Goal: Information Seeking & Learning: Learn about a topic

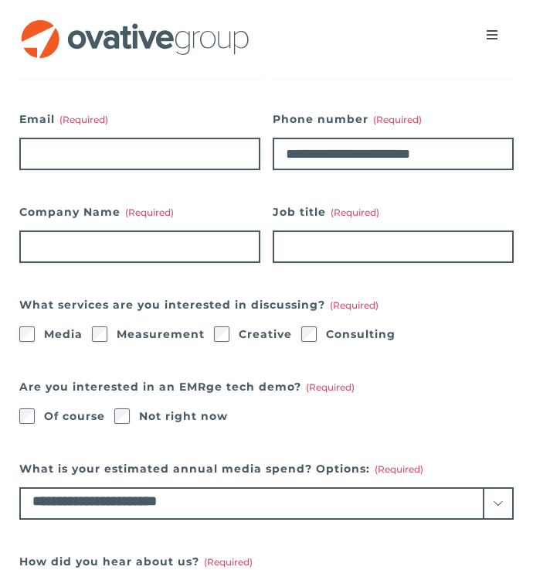
scroll to position [254, 0]
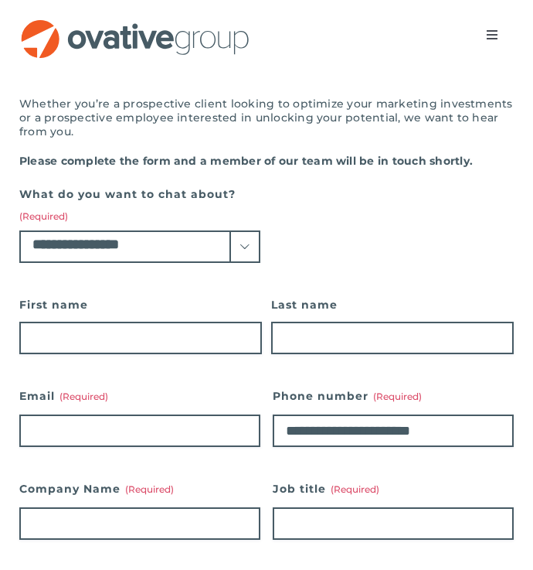
click at [489, 45] on button "Toggle Navigation" at bounding box center [492, 34] width 43 height 31
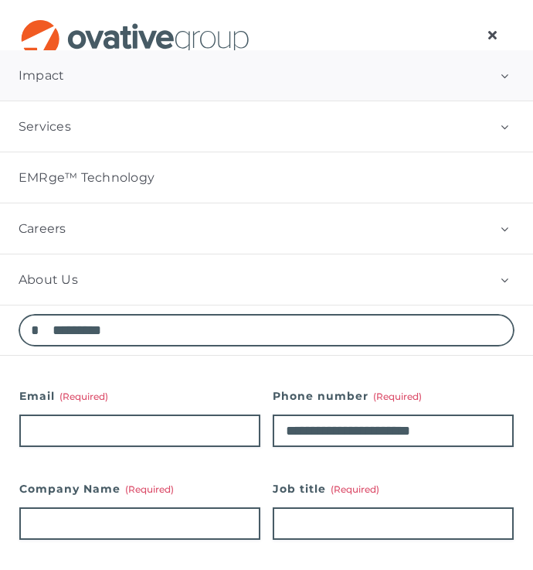
click at [228, 82] on link "Impact" at bounding box center [266, 75] width 533 height 50
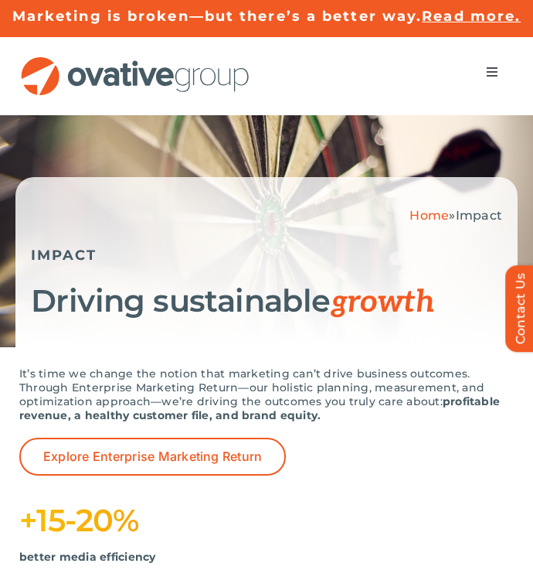
click at [492, 84] on button "Toggle Navigation" at bounding box center [492, 71] width 43 height 31
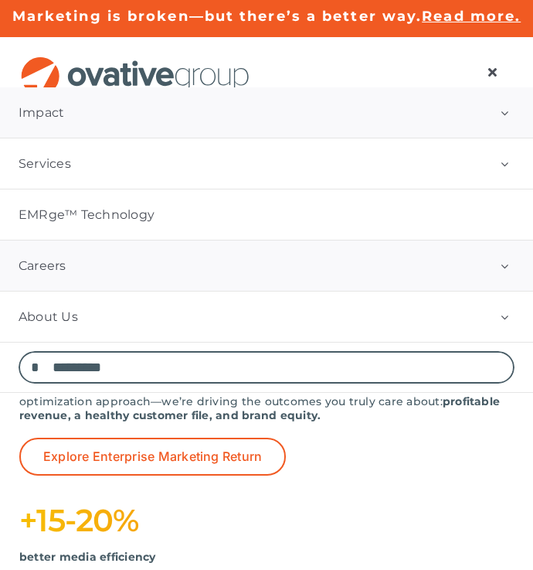
click at [454, 263] on link "Careers" at bounding box center [266, 265] width 533 height 50
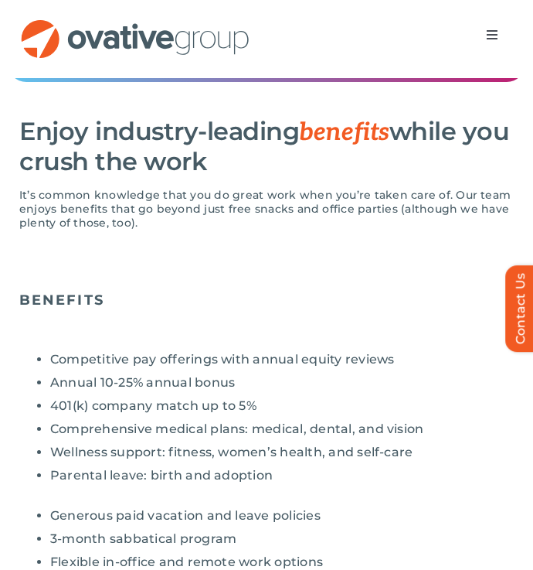
scroll to position [391, 0]
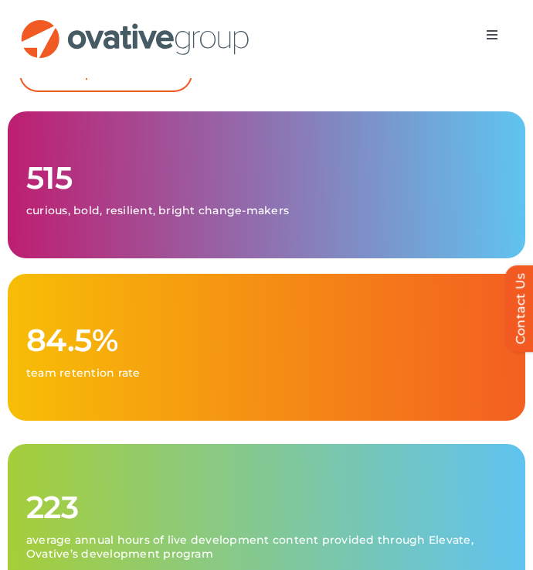
click at [492, 30] on span "Menu" at bounding box center [492, 35] width 12 height 12
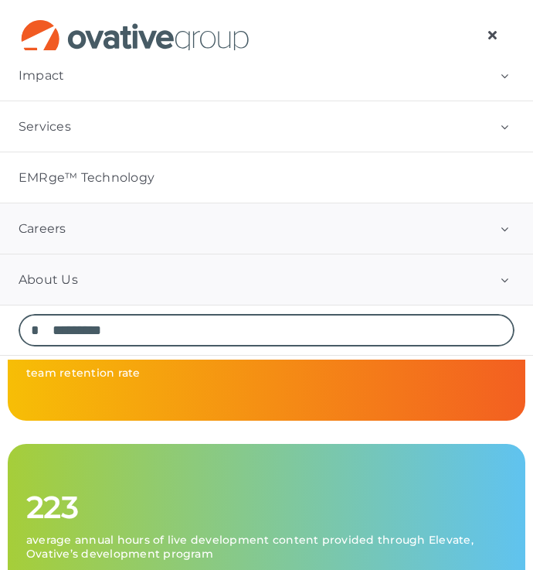
click at [507, 274] on button "Open submenu of About Us" at bounding box center [504, 279] width 57 height 50
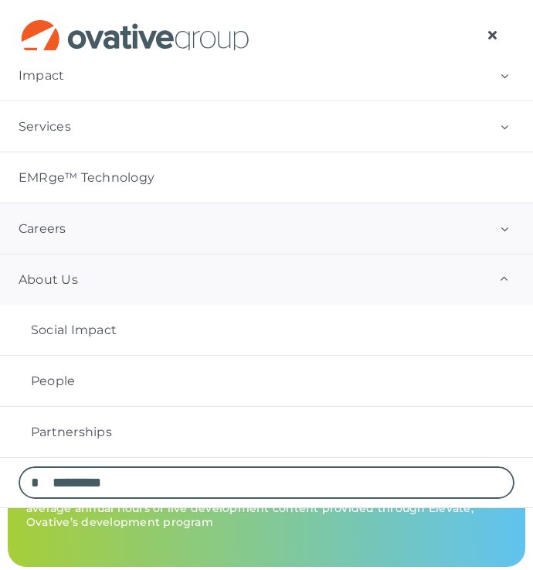
scroll to position [415, 0]
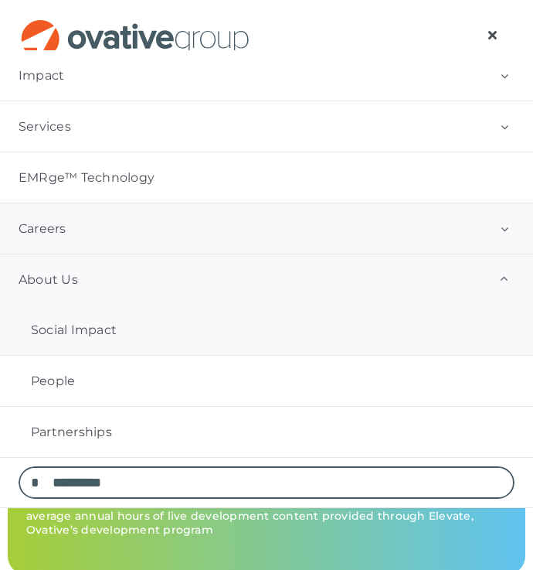
click at [114, 337] on span "Social Impact" at bounding box center [74, 329] width 86 height 15
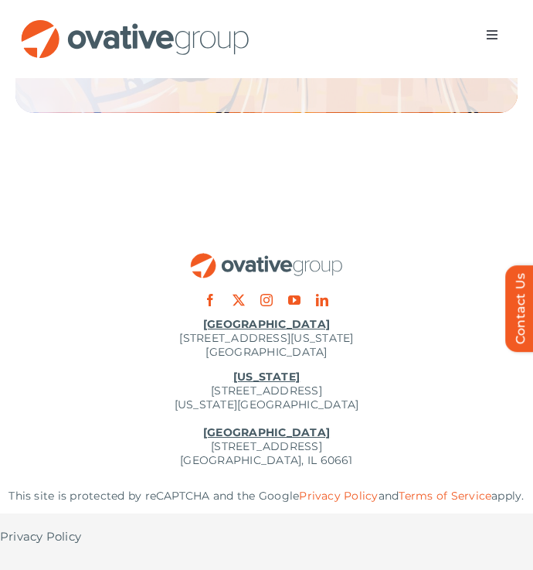
scroll to position [3849, 0]
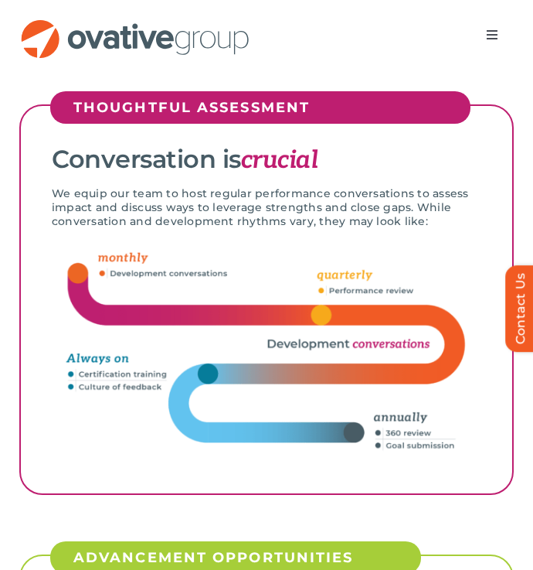
scroll to position [2457, 0]
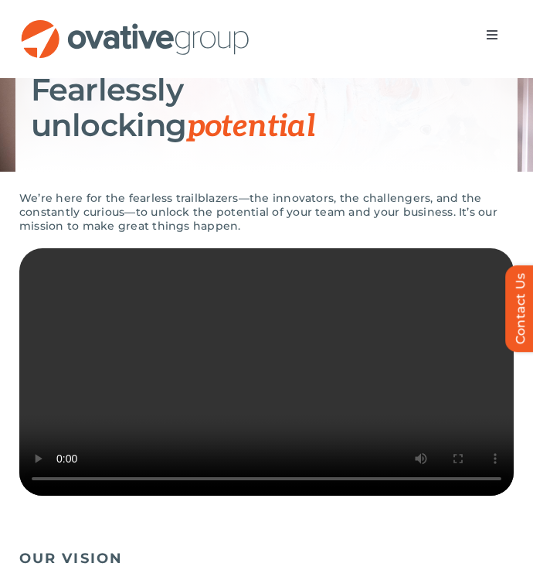
scroll to position [204, 0]
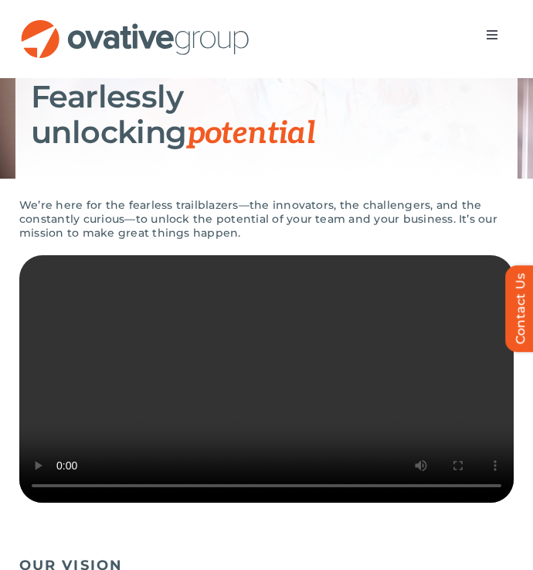
drag, startPoint x: 256, startPoint y: 518, endPoint x: 234, endPoint y: 522, distance: 22.0
click at [234, 502] on video "Sorry, your browser doesn't support embedded videos." at bounding box center [266, 378] width 495 height 247
click at [144, 502] on video "Sorry, your browser doesn't support embedded videos." at bounding box center [266, 378] width 495 height 247
click at [281, 369] on video "Sorry, your browser doesn't support embedded videos." at bounding box center [266, 378] width 495 height 247
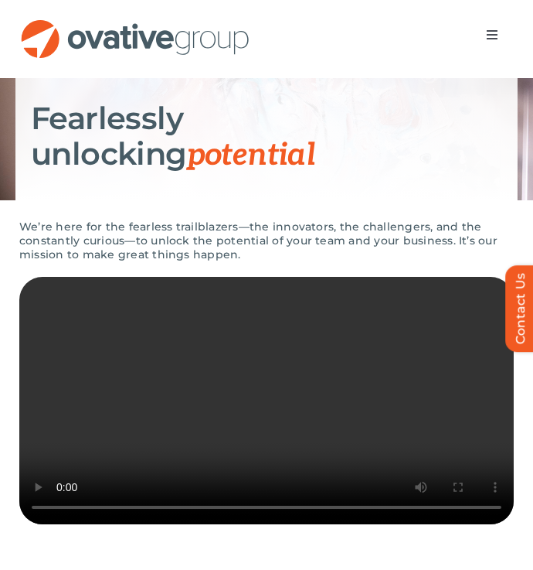
scroll to position [169, 0]
